Goal: Task Accomplishment & Management: Manage account settings

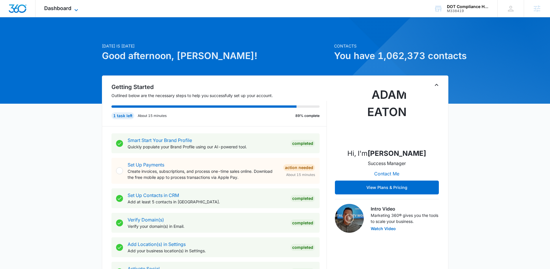
click at [62, 5] on span "Dashboard" at bounding box center [57, 8] width 27 height 6
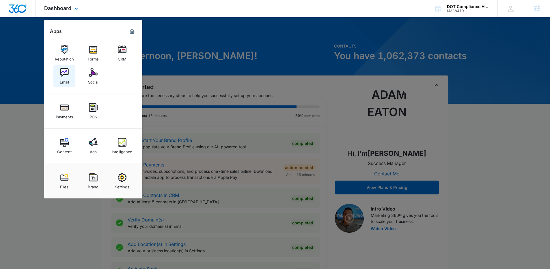
click at [60, 75] on img at bounding box center [64, 72] width 9 height 9
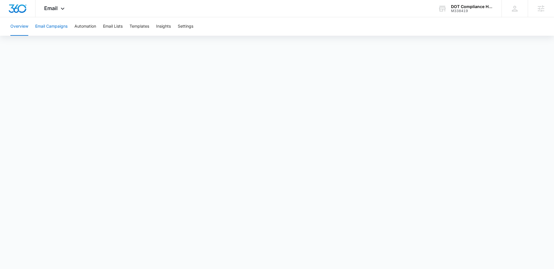
click at [60, 27] on button "Email Campaigns" at bounding box center [51, 26] width 32 height 18
click at [142, 28] on button "Templates" at bounding box center [140, 26] width 20 height 18
click at [58, 22] on button "Email Campaigns" at bounding box center [51, 26] width 32 height 18
click at [134, 23] on button "Templates" at bounding box center [140, 26] width 20 height 18
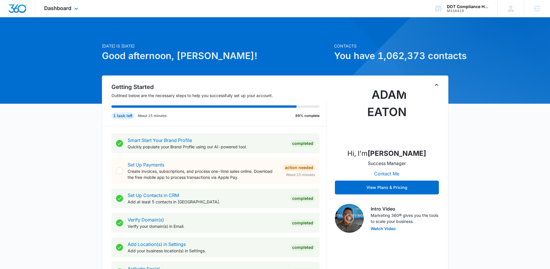
click at [64, 12] on div "Dashboard Apps Reputation Forms CRM Email Social Payments POS Content Ads Intel…" at bounding box center [61, 8] width 53 height 17
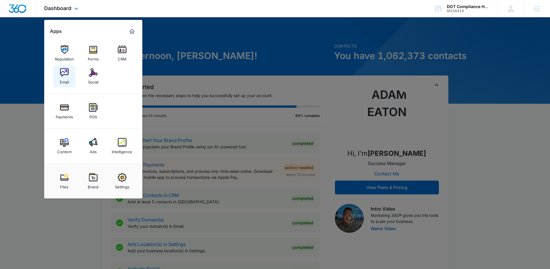
click at [69, 78] on link "Email" at bounding box center [64, 76] width 22 height 22
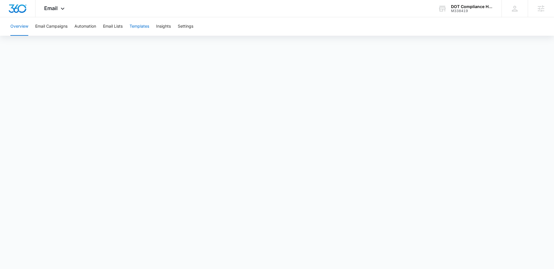
click at [133, 27] on button "Templates" at bounding box center [140, 26] width 20 height 18
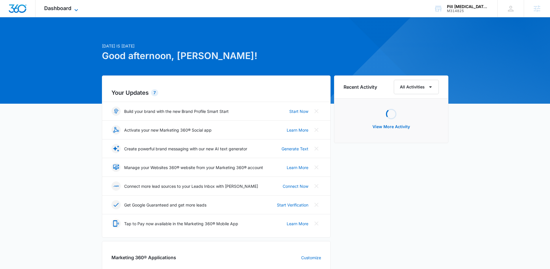
click at [77, 12] on icon at bounding box center [76, 10] width 7 height 7
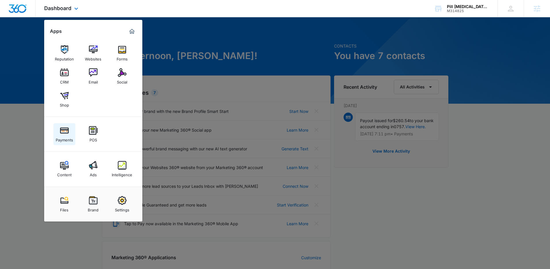
click at [66, 129] on img at bounding box center [64, 130] width 9 height 9
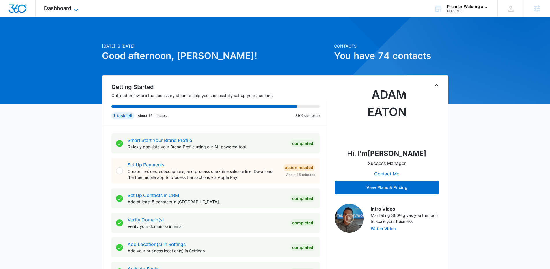
click at [77, 11] on icon at bounding box center [76, 10] width 7 height 7
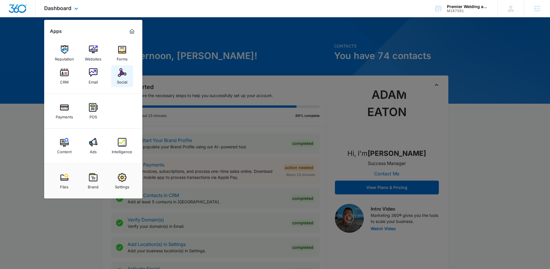
click at [122, 73] on img at bounding box center [122, 72] width 9 height 9
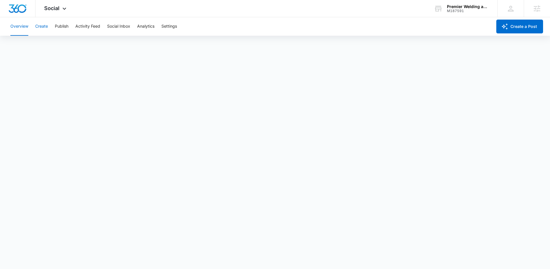
click at [43, 30] on button "Create" at bounding box center [41, 26] width 13 height 18
click at [62, 23] on button "Publish" at bounding box center [62, 26] width 14 height 18
click at [41, 26] on button "Create" at bounding box center [41, 26] width 13 height 18
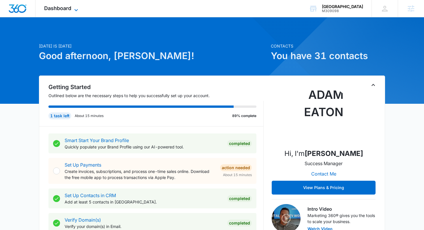
click at [76, 10] on icon at bounding box center [76, 10] width 7 height 7
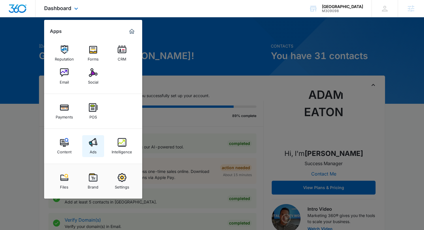
click at [92, 138] on link "Ads" at bounding box center [93, 146] width 22 height 22
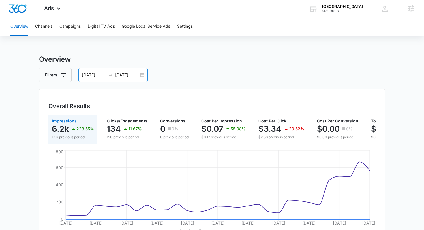
click at [127, 78] on div "08/30/2025 09/29/2025" at bounding box center [112, 75] width 69 height 14
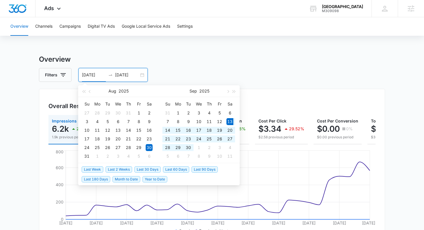
click at [141, 168] on span "Last 30 Days" at bounding box center [147, 169] width 26 height 6
type input "[DATE]"
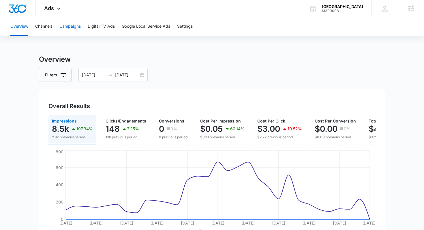
click at [78, 24] on button "Campaigns" at bounding box center [69, 26] width 21 height 18
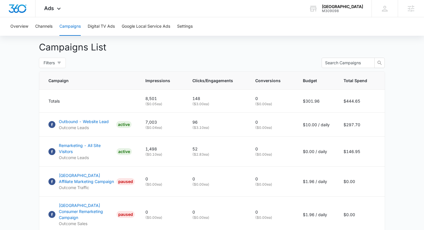
scroll to position [212, 0]
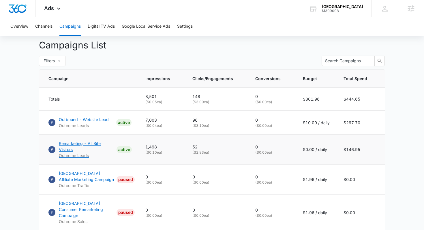
click at [68, 144] on p "Remarketing - All Site Visitors" at bounding box center [86, 146] width 55 height 12
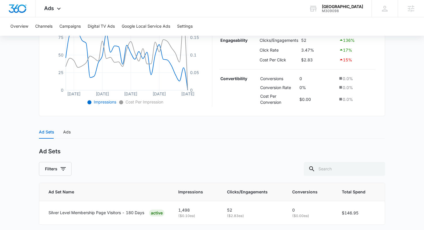
scroll to position [170, 0]
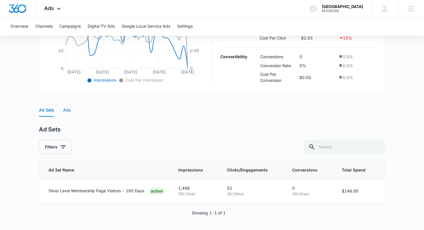
click at [70, 110] on div "Ads" at bounding box center [67, 110] width 8 height 6
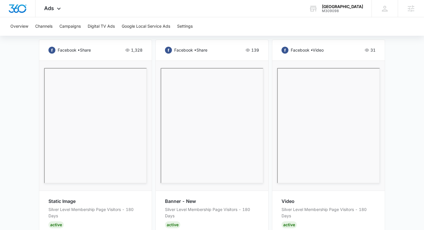
scroll to position [231, 0]
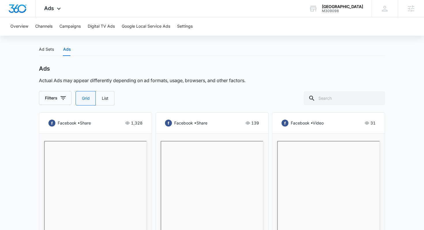
click at [27, 99] on main "Remarketing - All Site Visitors | Active $0.00 daily , $146.95 Spent Overview […" at bounding box center [212, 84] width 424 height 520
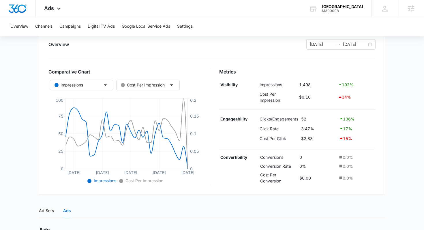
scroll to position [65, 0]
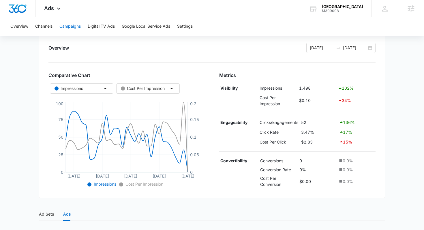
click at [68, 29] on button "Campaigns" at bounding box center [69, 26] width 21 height 18
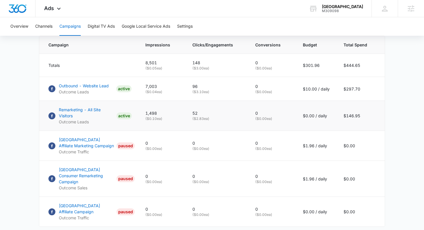
scroll to position [246, 0]
click at [83, 108] on p "Remarketing - All Site Visitors" at bounding box center [86, 113] width 55 height 12
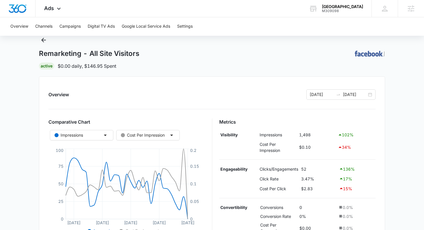
scroll to position [14, 0]
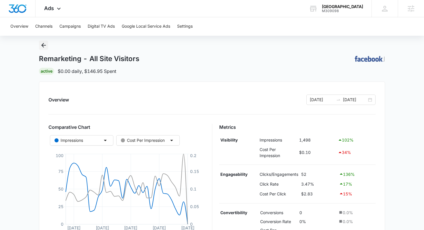
click at [43, 46] on icon "Back" at bounding box center [43, 45] width 7 height 7
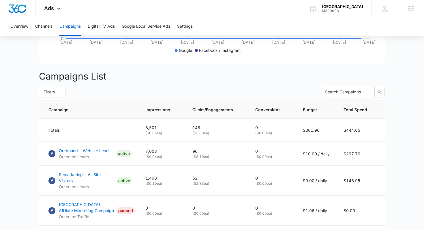
scroll to position [181, 0]
click at [68, 151] on p "Outbound - Website Lead" at bounding box center [84, 151] width 50 height 6
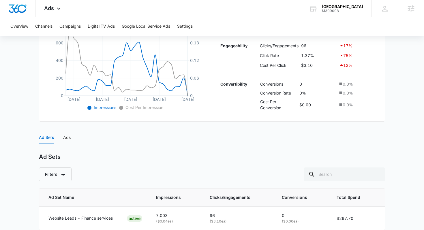
scroll to position [170, 0]
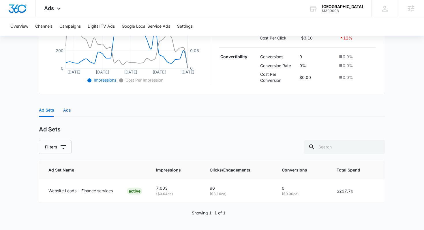
click at [67, 111] on div "Ads" at bounding box center [67, 110] width 8 height 6
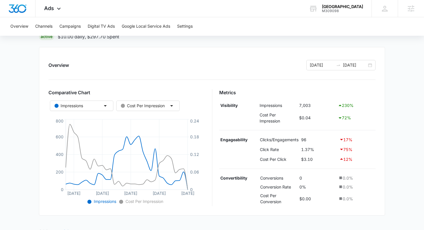
scroll to position [48, 0]
click at [110, 104] on button "Impressions" at bounding box center [81, 106] width 63 height 10
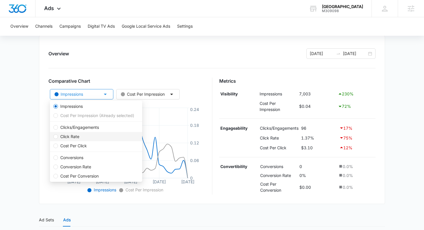
scroll to position [60, 0]
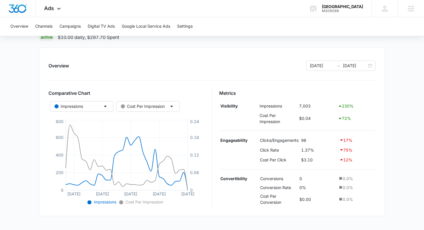
scroll to position [41, 0]
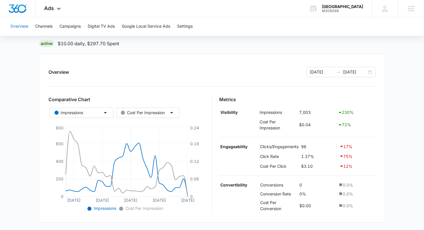
click at [23, 26] on button "Overview" at bounding box center [19, 26] width 18 height 18
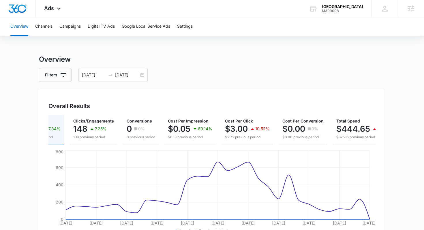
scroll to position [0, 53]
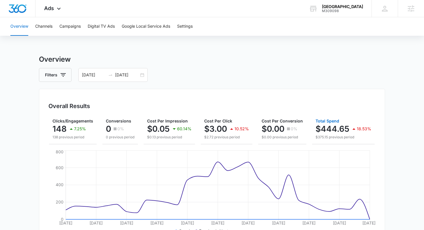
click at [320, 129] on p "$444.65" at bounding box center [333, 128] width 34 height 9
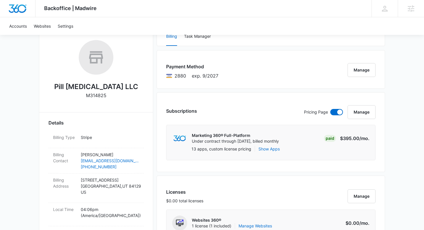
scroll to position [89, 0]
click at [366, 111] on button "Manage" at bounding box center [362, 112] width 28 height 14
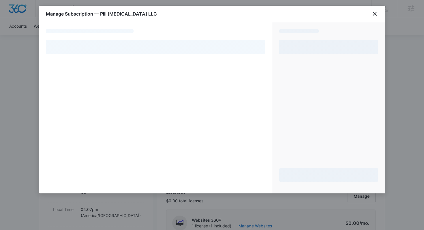
select select "pm_1R8lwtA4n8RTgNjUlxVVBXL4"
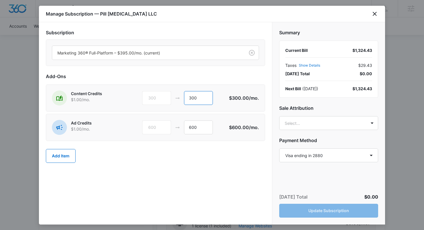
drag, startPoint x: 202, startPoint y: 97, endPoint x: 170, endPoint y: 98, distance: 31.7
click at [170, 98] on div "300 300" at bounding box center [185, 98] width 87 height 14
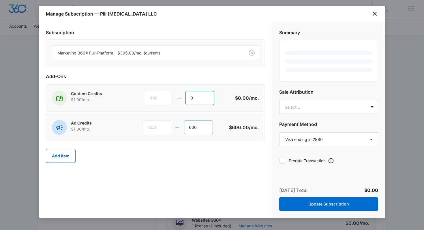
type input "0"
drag, startPoint x: 198, startPoint y: 127, endPoint x: 173, endPoint y: 127, distance: 25.1
click at [173, 127] on div "600 600" at bounding box center [185, 128] width 87 height 14
type input "0"
click at [240, 145] on div "Add Item" at bounding box center [155, 155] width 219 height 25
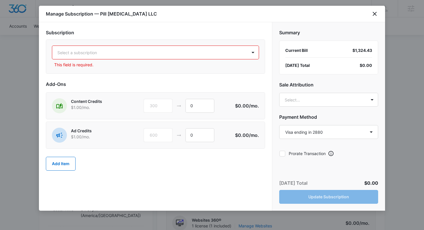
click at [191, 53] on div at bounding box center [148, 52] width 182 height 7
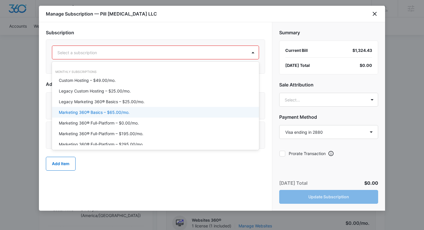
click at [113, 111] on p "Marketing 360® Basics – $65.00/mo." at bounding box center [94, 112] width 71 height 6
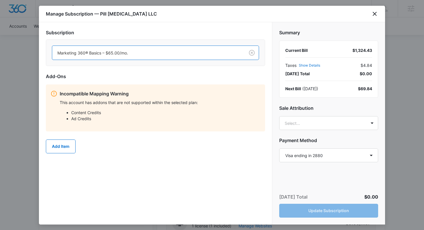
click at [330, 181] on div "Summary Current Bill $1,324.43 Taxes Show Details $4.84 [DATE] Total $0.00 Next…" at bounding box center [328, 123] width 113 height 203
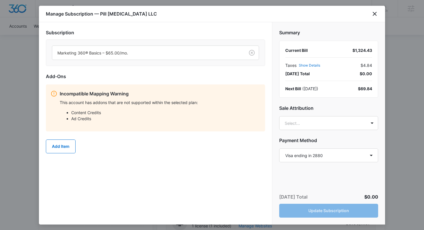
click at [326, 212] on div "[DATE] Total $0.00 Update Subscription" at bounding box center [328, 206] width 113 height 38
click at [312, 187] on div "[DATE] Total $0.00 Update Subscription" at bounding box center [328, 206] width 113 height 38
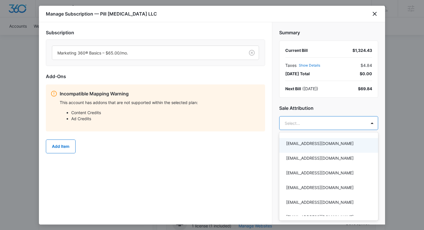
click at [253, 147] on div at bounding box center [212, 115] width 424 height 230
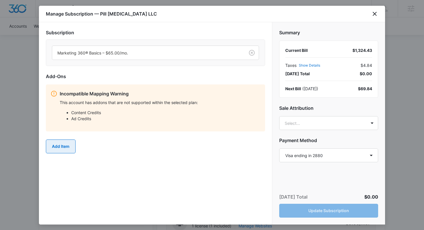
click at [57, 147] on button "Add Item" at bounding box center [61, 147] width 30 height 14
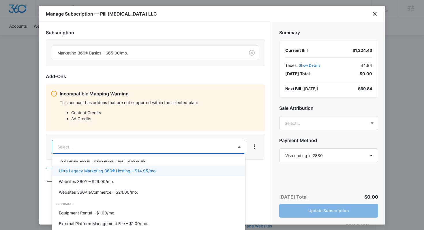
scroll to position [0, 0]
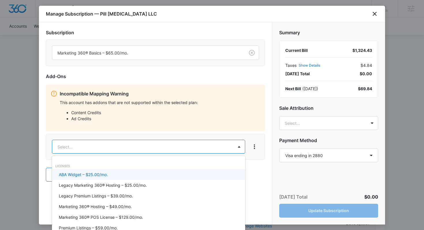
click at [256, 176] on div at bounding box center [212, 115] width 424 height 230
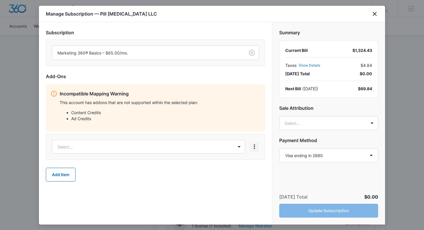
click at [256, 147] on icon "View More" at bounding box center [254, 146] width 7 height 7
click at [265, 166] on button "Delete Item" at bounding box center [271, 163] width 42 height 9
click at [304, 205] on div "[DATE] Total $0.00 Update Subscription" at bounding box center [328, 206] width 113 height 38
click at [160, 51] on div at bounding box center [147, 52] width 180 height 7
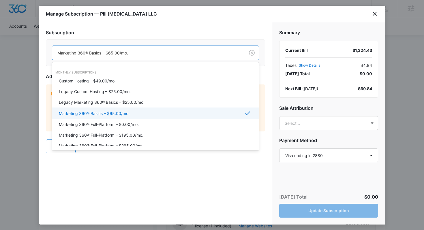
click at [137, 115] on div "Marketing 360® Basics – $65.00/mo." at bounding box center [155, 113] width 192 height 7
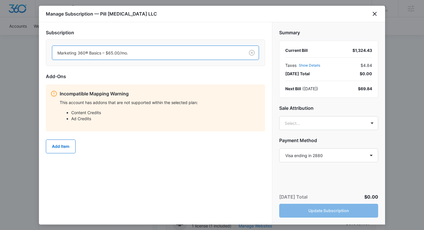
click at [192, 154] on div "Add Item" at bounding box center [155, 146] width 219 height 25
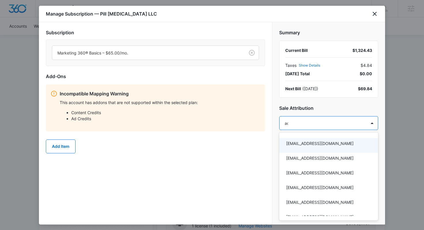
type input "ada"
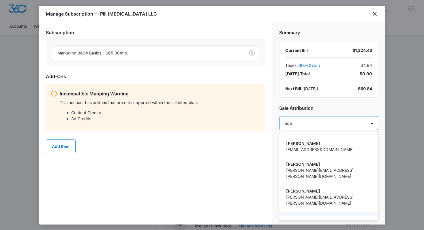
click at [310, 213] on div "[PERSON_NAME] [PERSON_NAME][EMAIL_ADDRESS][PERSON_NAME][DOMAIN_NAME]" at bounding box center [328, 226] width 99 height 27
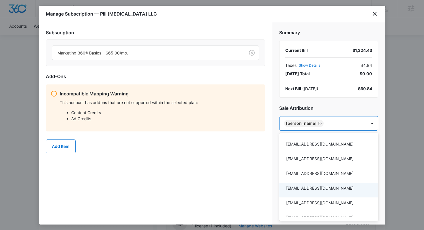
click at [251, 198] on div at bounding box center [212, 115] width 424 height 230
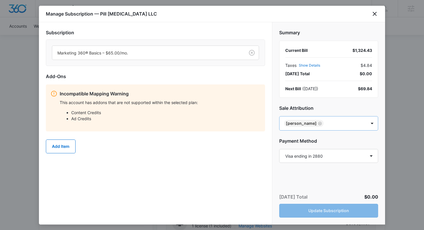
click at [318, 124] on icon "Remove Adam Eaton" at bounding box center [319, 123] width 3 height 3
click at [224, 162] on div "Subscription Marketing 360® Basics – $65.00/mo. Add-Ons Incompatible Mapping Wa…" at bounding box center [155, 123] width 233 height 203
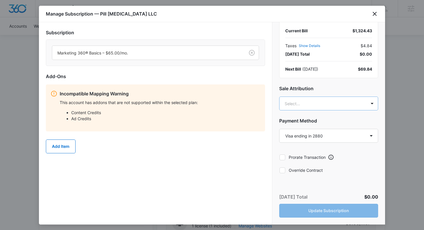
scroll to position [23, 0]
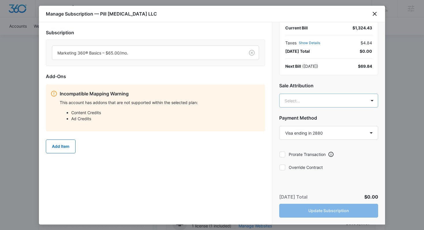
click at [312, 153] on label "Prorate Transaction" at bounding box center [302, 154] width 46 height 6
click at [280, 154] on input "Prorate Transaction" at bounding box center [279, 154] width 0 height 0
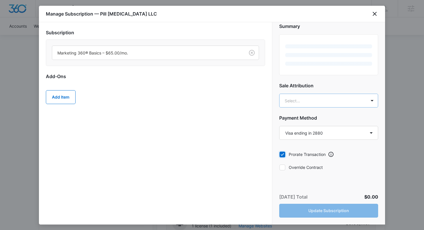
scroll to position [0, 0]
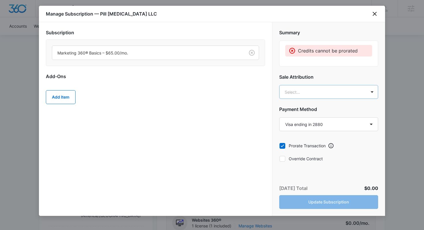
click at [306, 146] on label "Prorate Transaction" at bounding box center [302, 146] width 46 height 6
click at [280, 146] on input "Prorate Transaction" at bounding box center [279, 146] width 0 height 0
checkbox input "false"
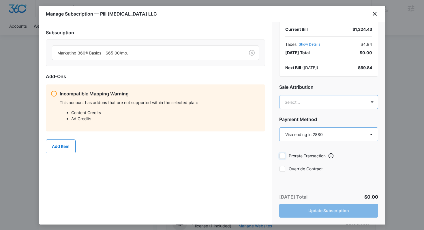
scroll to position [23, 0]
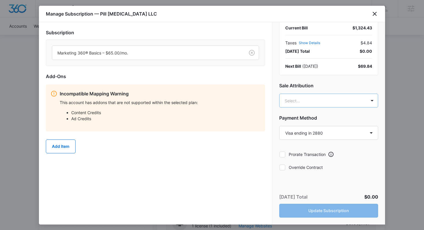
click at [320, 166] on label "Override Contract" at bounding box center [328, 167] width 99 height 6
click at [280, 167] on input "Override Contract" at bounding box center [279, 167] width 0 height 0
checkbox input "true"
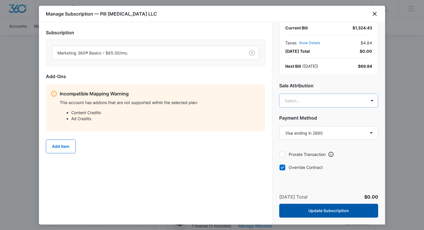
click at [327, 210] on button "Update Subscription" at bounding box center [328, 211] width 99 height 14
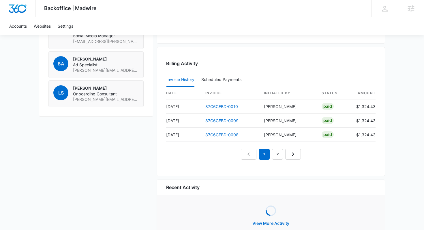
scroll to position [548, 0]
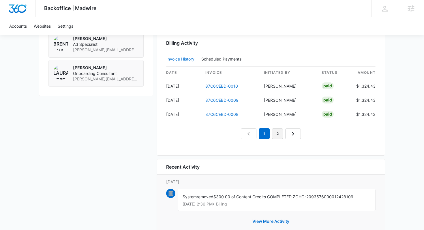
click at [279, 134] on link "2" at bounding box center [277, 133] width 11 height 11
click at [285, 132] on link "3" at bounding box center [284, 133] width 11 height 11
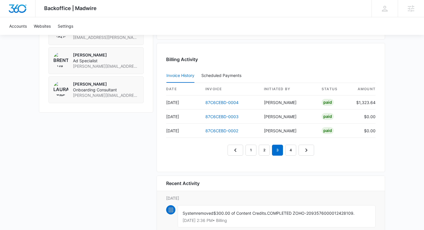
scroll to position [528, 0]
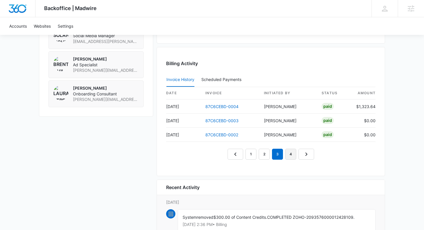
click at [293, 156] on link "4" at bounding box center [290, 154] width 11 height 11
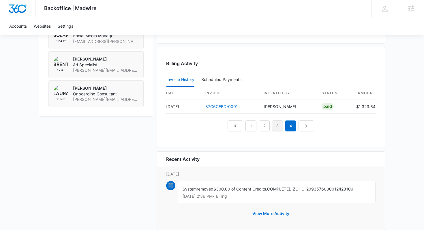
click at [278, 128] on link "3" at bounding box center [277, 126] width 11 height 11
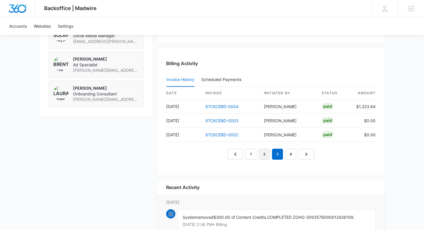
click at [265, 151] on link "2" at bounding box center [264, 154] width 11 height 11
click at [251, 153] on link "1" at bounding box center [251, 154] width 11 height 11
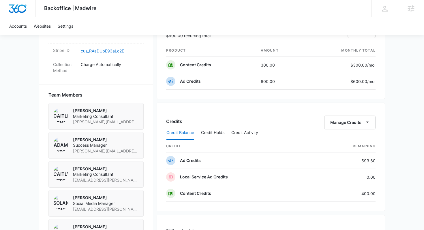
scroll to position [359, 0]
